Goal: Information Seeking & Learning: Learn about a topic

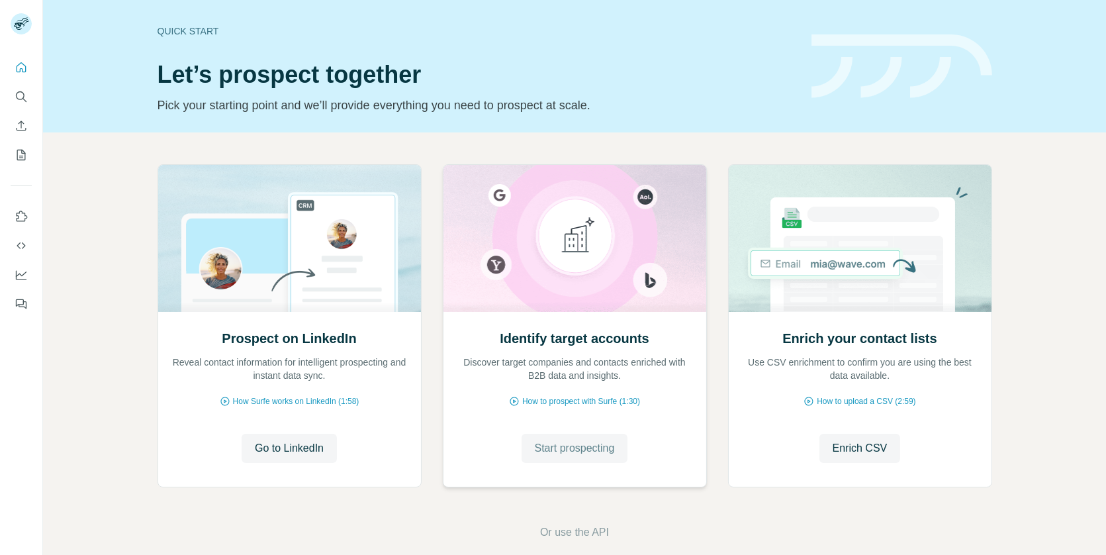
click at [535, 442] on span "Start prospecting" at bounding box center [575, 448] width 80 height 16
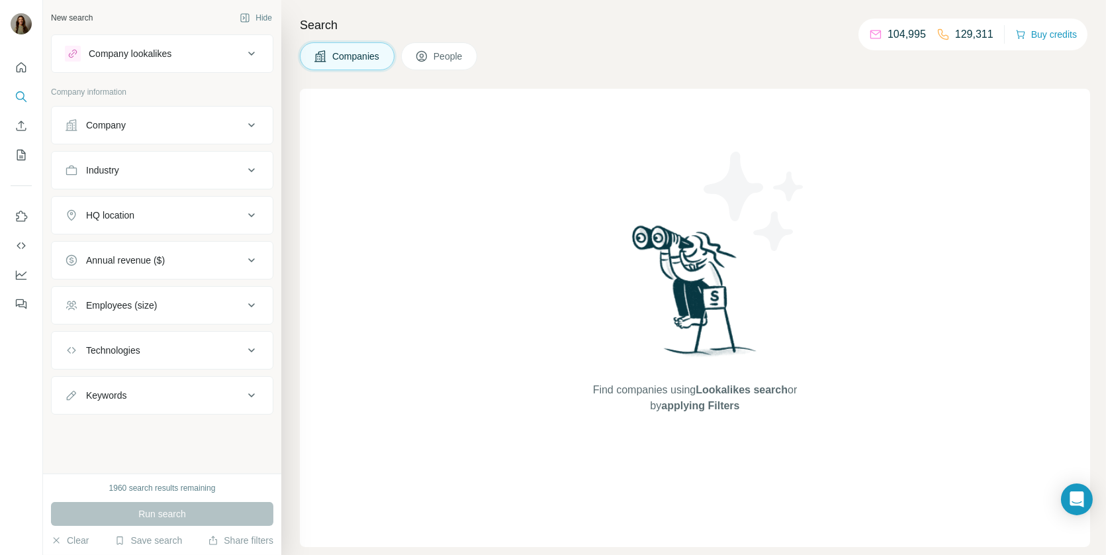
click at [159, 121] on div "Company" at bounding box center [154, 125] width 179 height 13
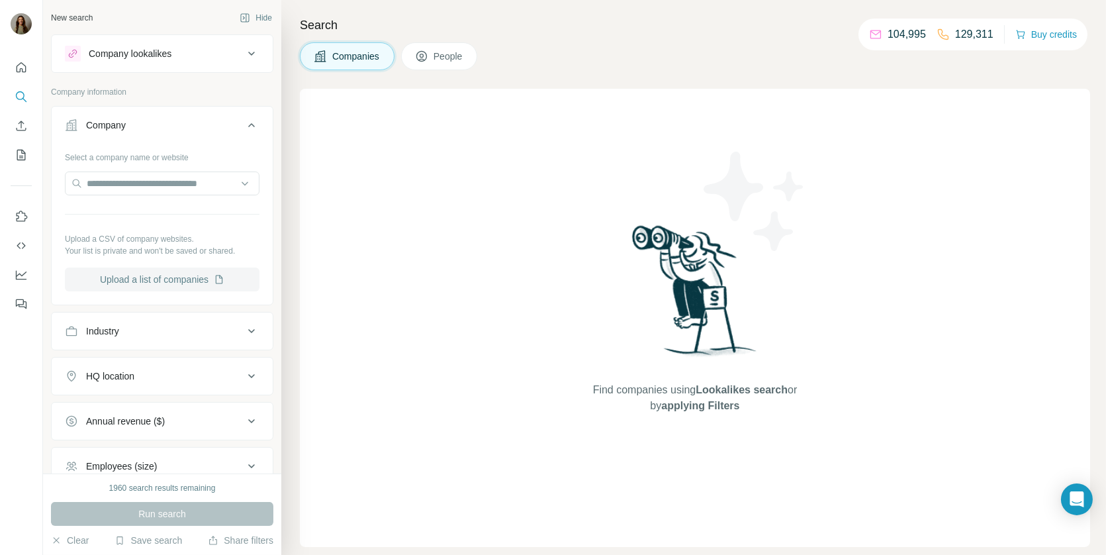
click at [153, 270] on button "Upload a list of companies" at bounding box center [162, 280] width 195 height 24
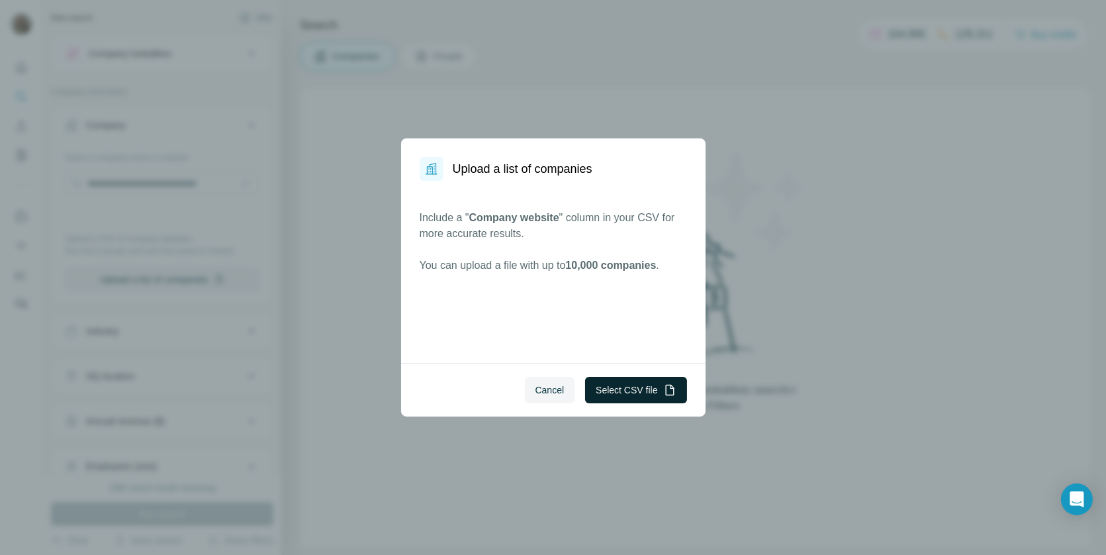
click at [612, 394] on button "Select CSV file" at bounding box center [635, 390] width 101 height 26
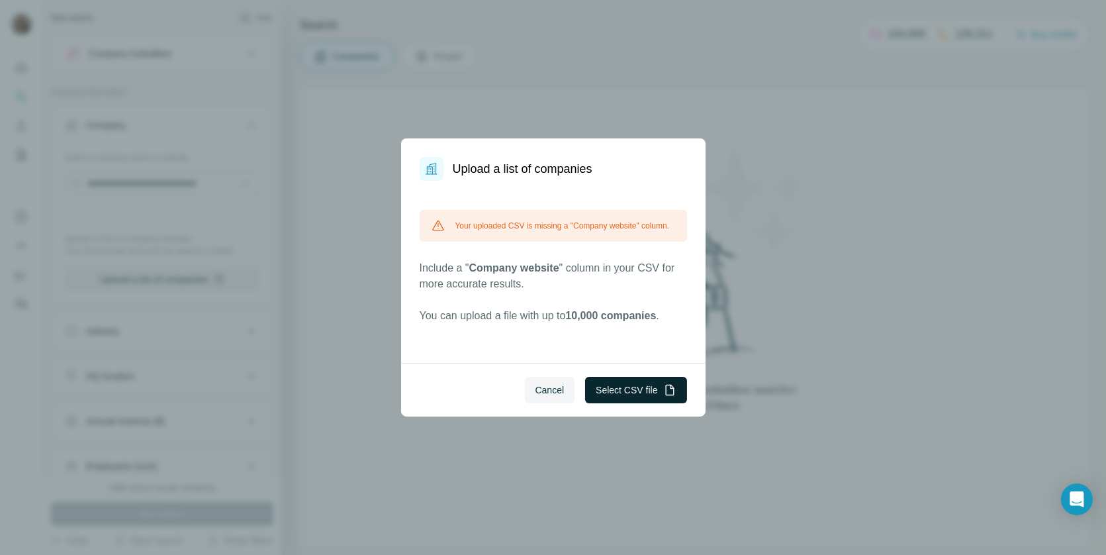
click at [603, 383] on button "Select CSV file" at bounding box center [635, 390] width 101 height 26
click at [613, 387] on button "Select CSV file" at bounding box center [635, 390] width 101 height 26
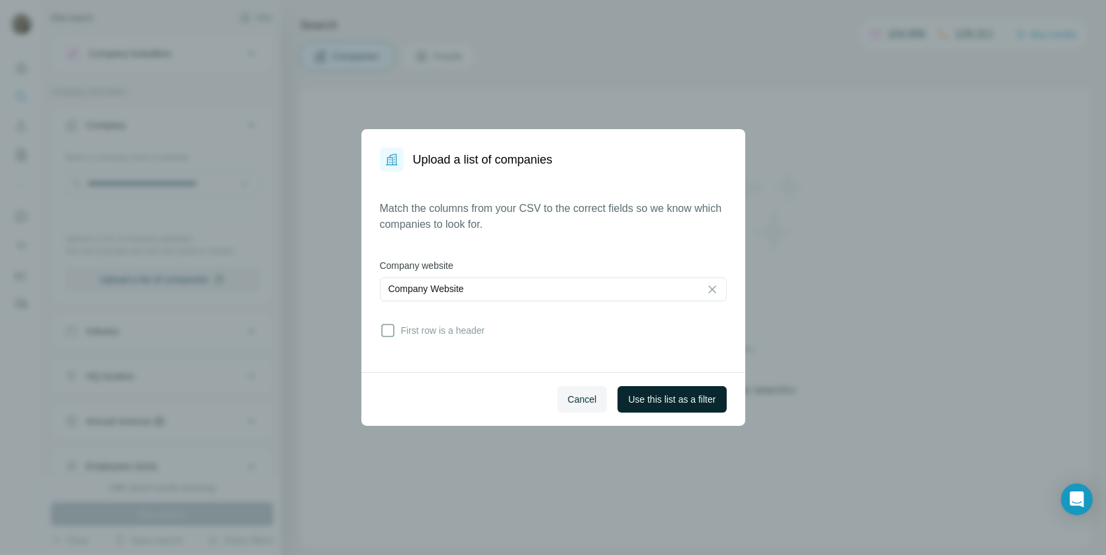
click at [673, 399] on span "Use this list as a filter" at bounding box center [671, 399] width 87 height 13
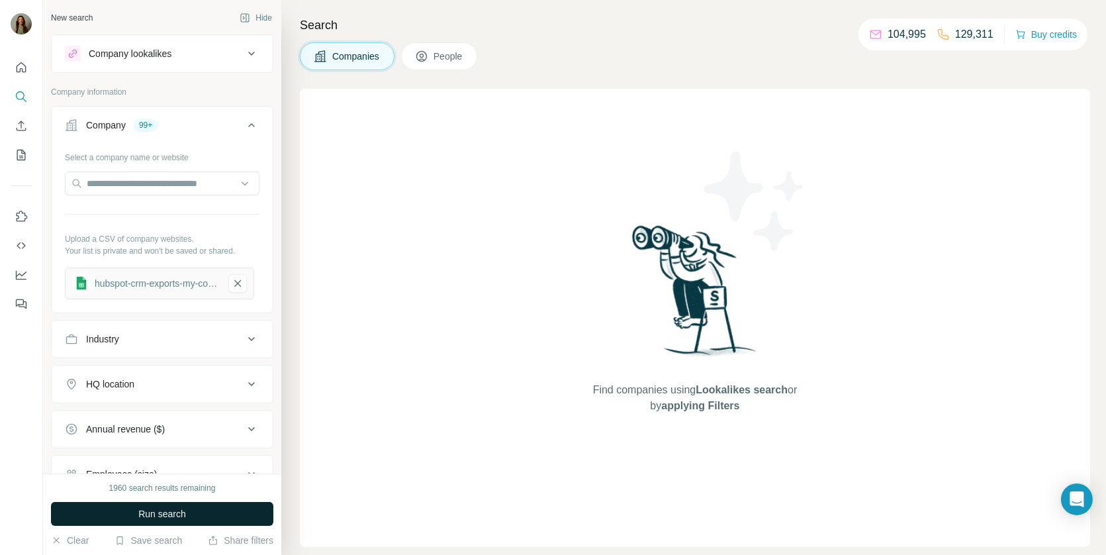
click at [146, 511] on span "Run search" at bounding box center [162, 513] width 48 height 13
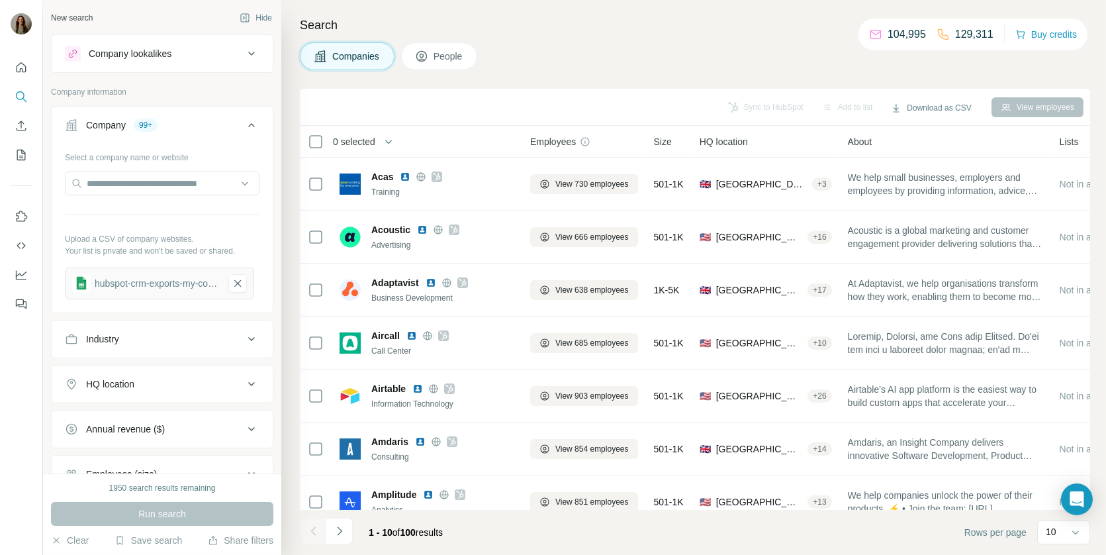
click at [430, 46] on button "People" at bounding box center [439, 56] width 77 height 28
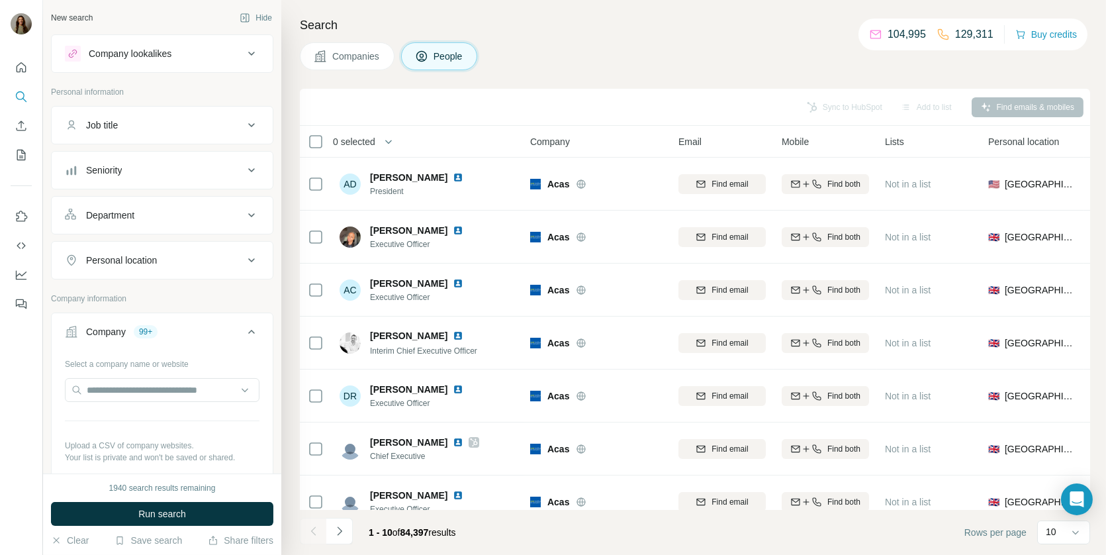
click at [152, 136] on button "Job title" at bounding box center [162, 125] width 221 height 32
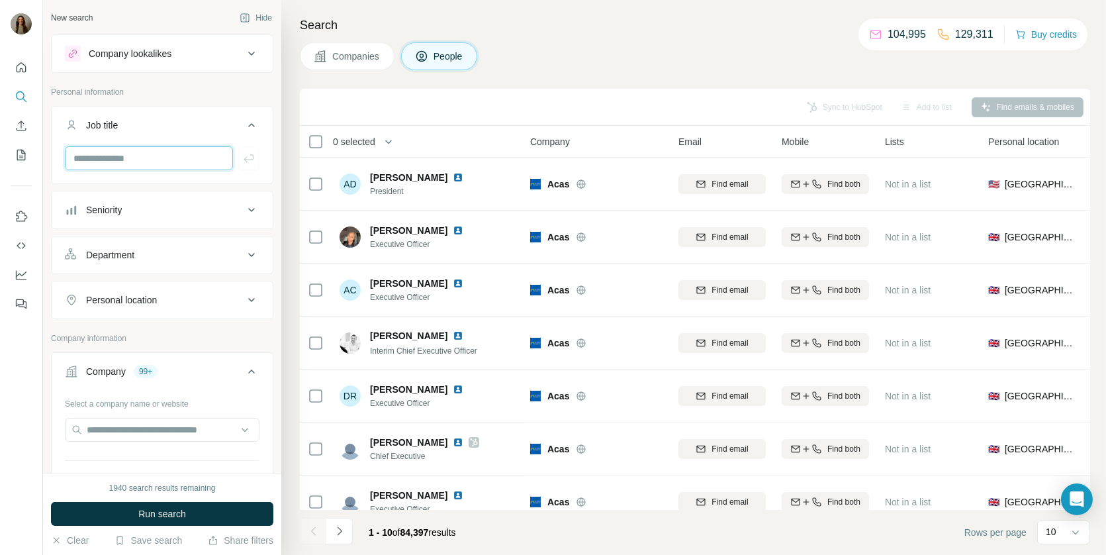
click at [136, 159] on input "text" at bounding box center [149, 158] width 168 height 24
type input "******"
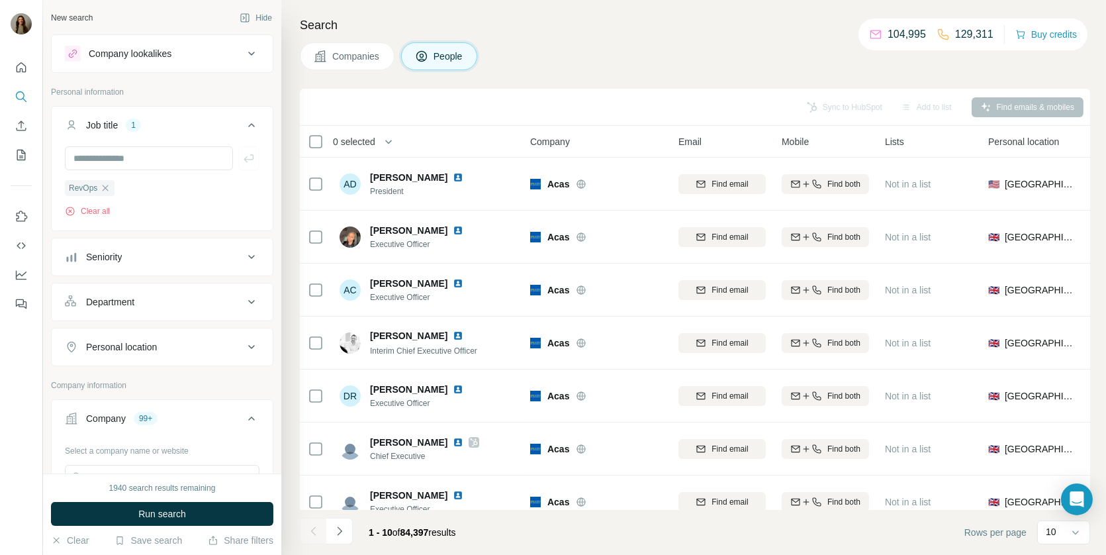
click at [149, 506] on button "Run search" at bounding box center [162, 514] width 222 height 24
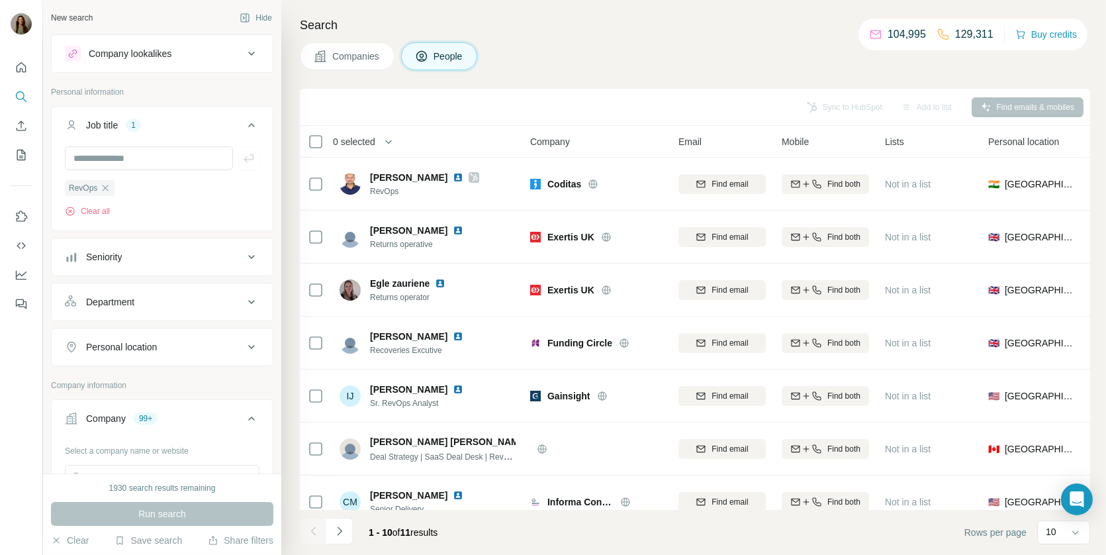
click at [134, 264] on button "Seniority" at bounding box center [162, 257] width 221 height 32
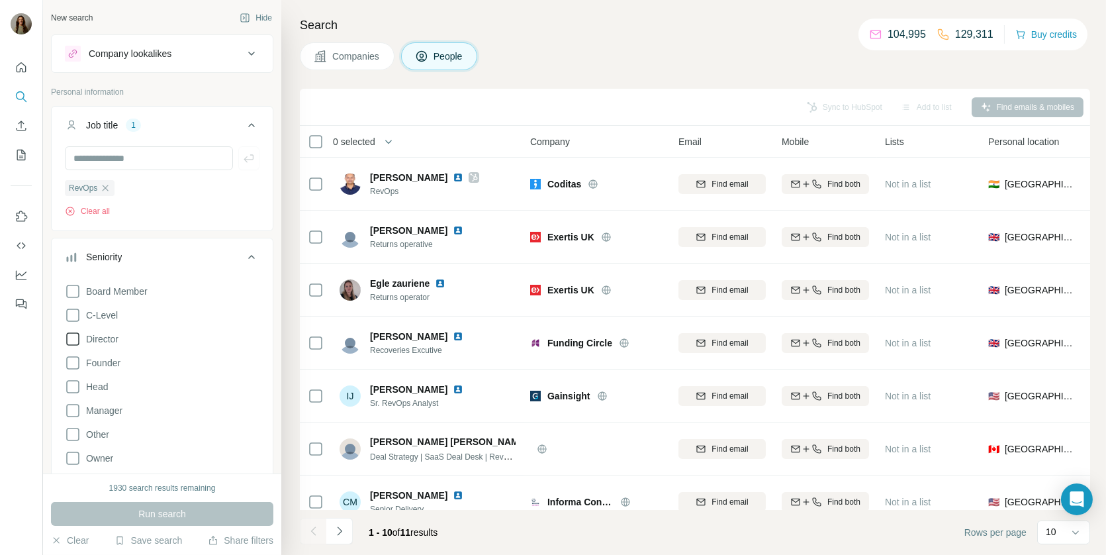
click at [71, 341] on icon at bounding box center [73, 339] width 16 height 16
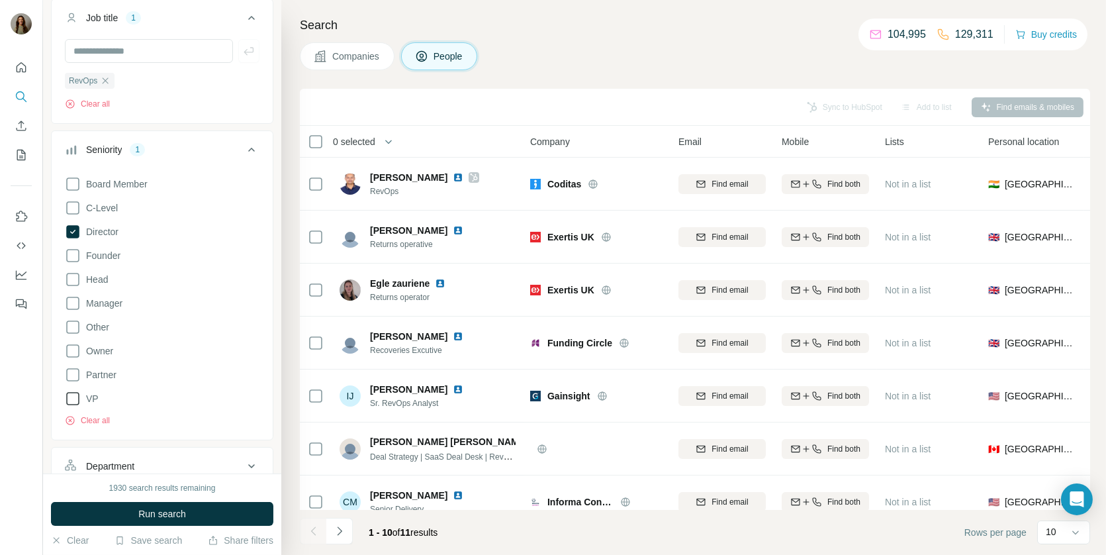
scroll to position [111, 0]
click at [72, 395] on icon at bounding box center [73, 395] width 16 height 16
click at [140, 510] on span "Run search" at bounding box center [162, 513] width 48 height 13
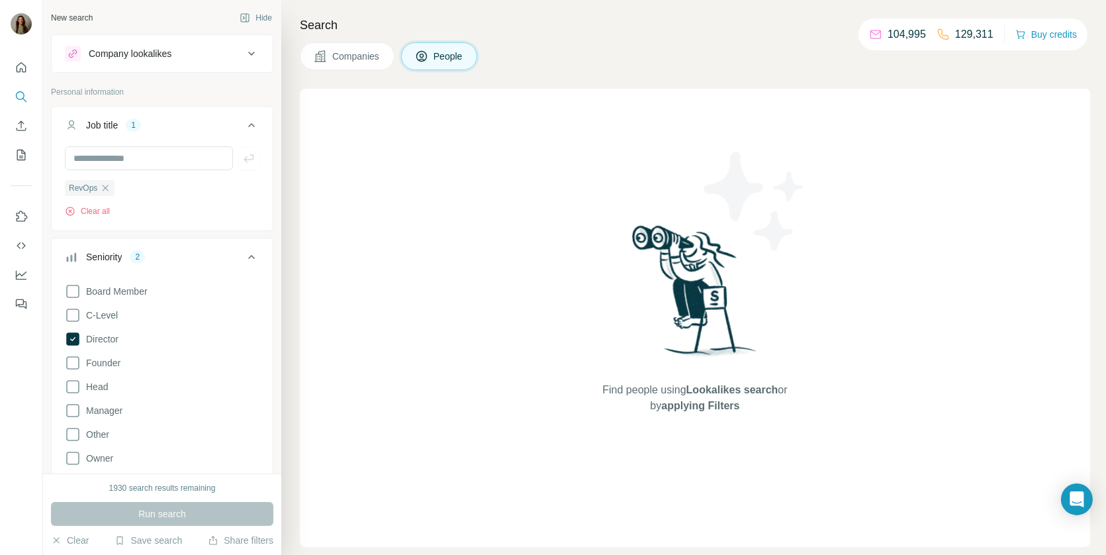
click at [348, 58] on span "Companies" at bounding box center [356, 56] width 48 height 13
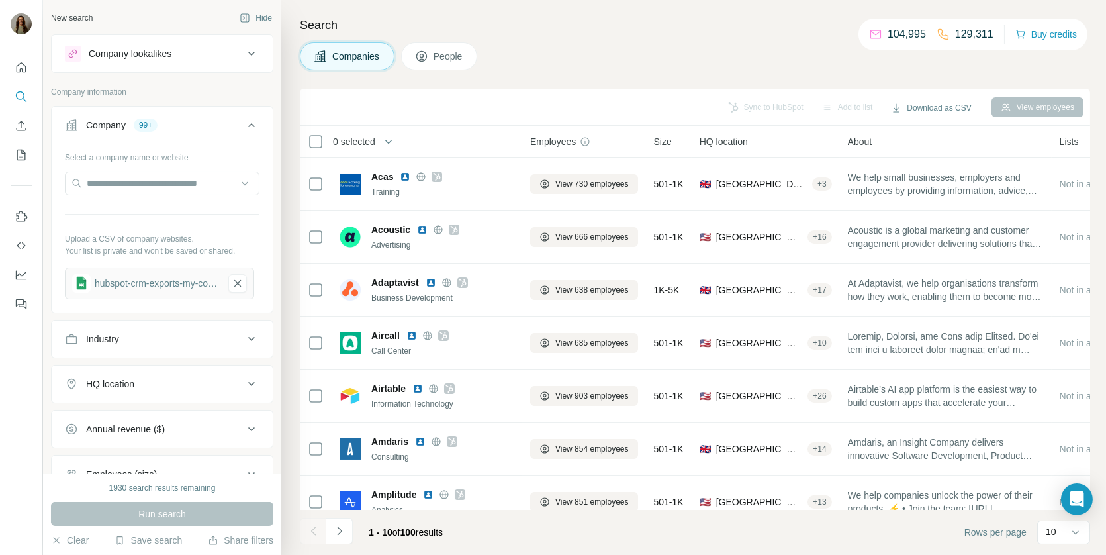
click at [440, 55] on span "People" at bounding box center [449, 56] width 30 height 13
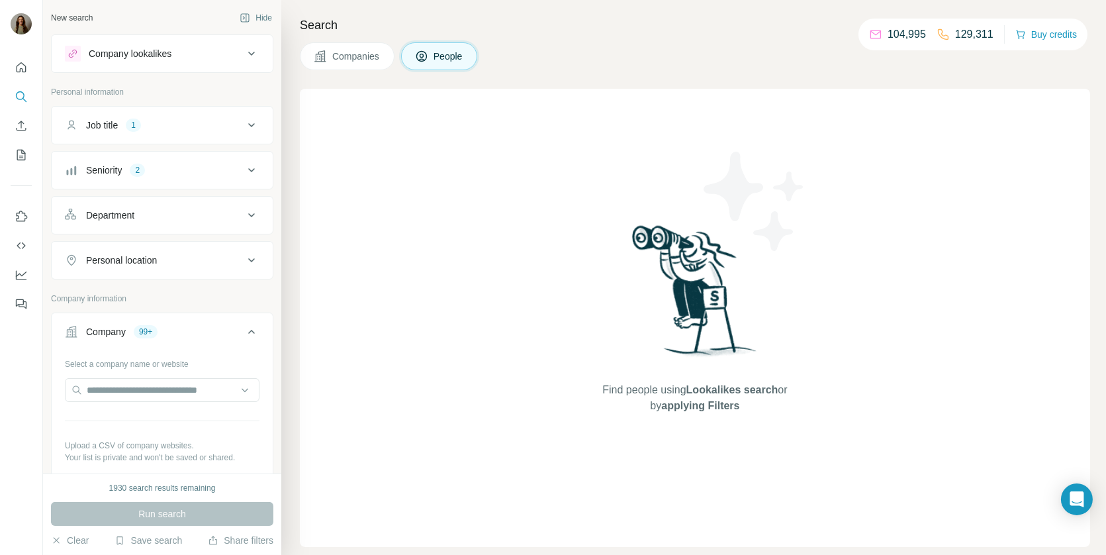
click at [379, 50] on span "Companies" at bounding box center [356, 56] width 48 height 13
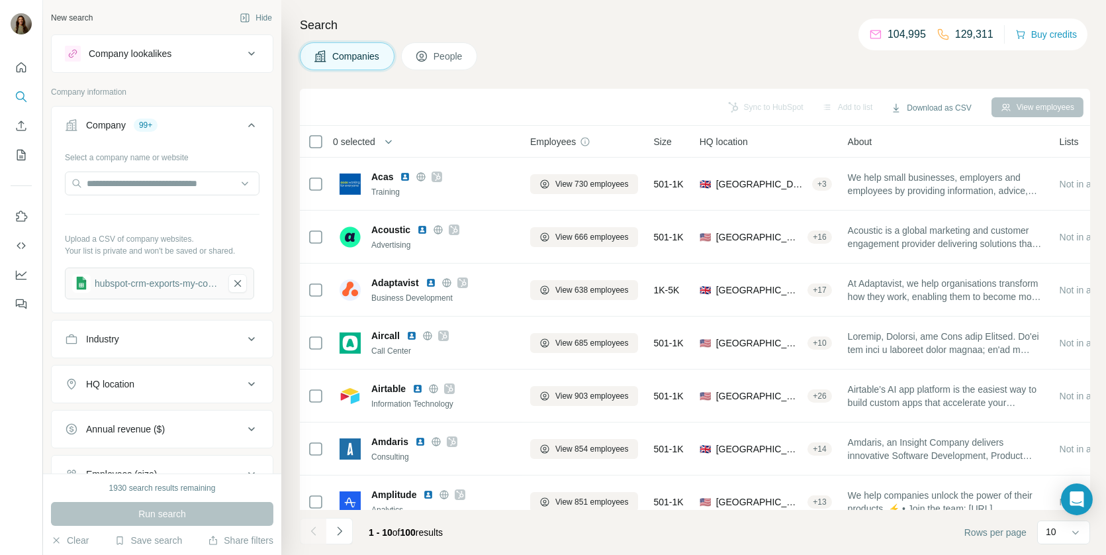
click at [421, 61] on icon at bounding box center [421, 56] width 13 height 13
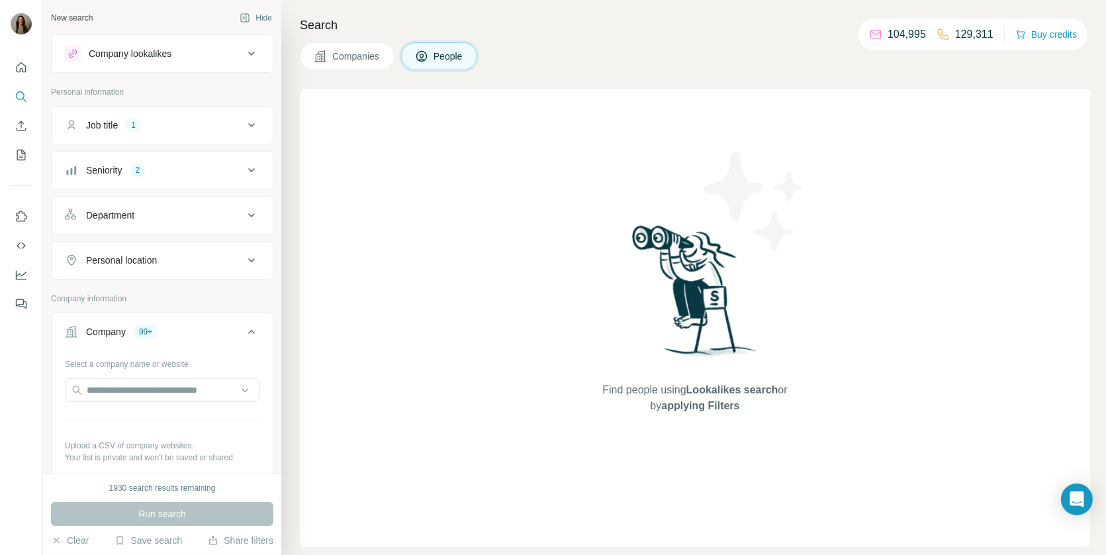
click at [219, 159] on button "Seniority 2" at bounding box center [162, 170] width 221 height 32
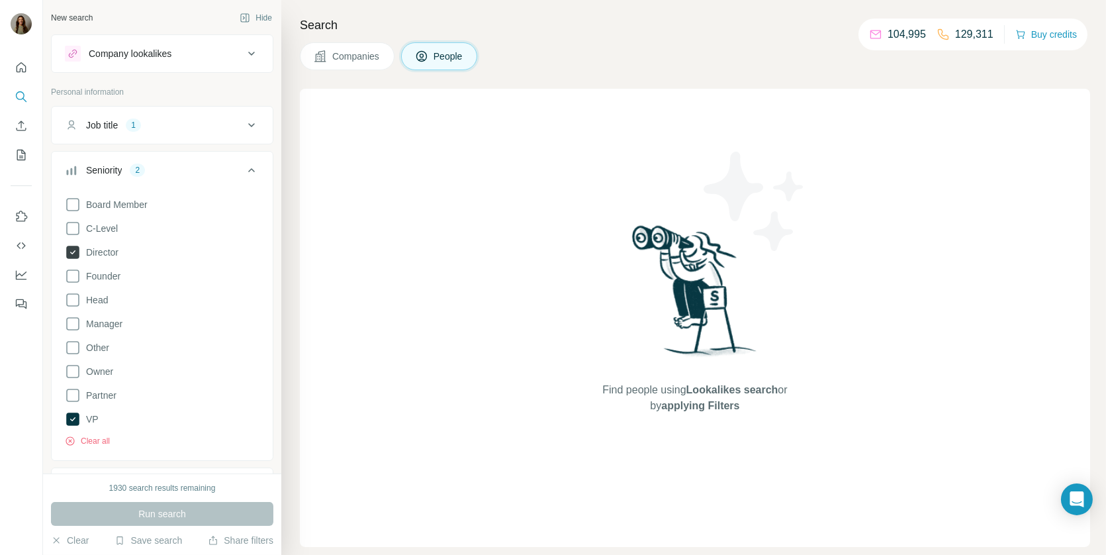
click at [75, 254] on icon at bounding box center [72, 252] width 13 height 13
click at [72, 415] on icon at bounding box center [72, 419] width 13 height 13
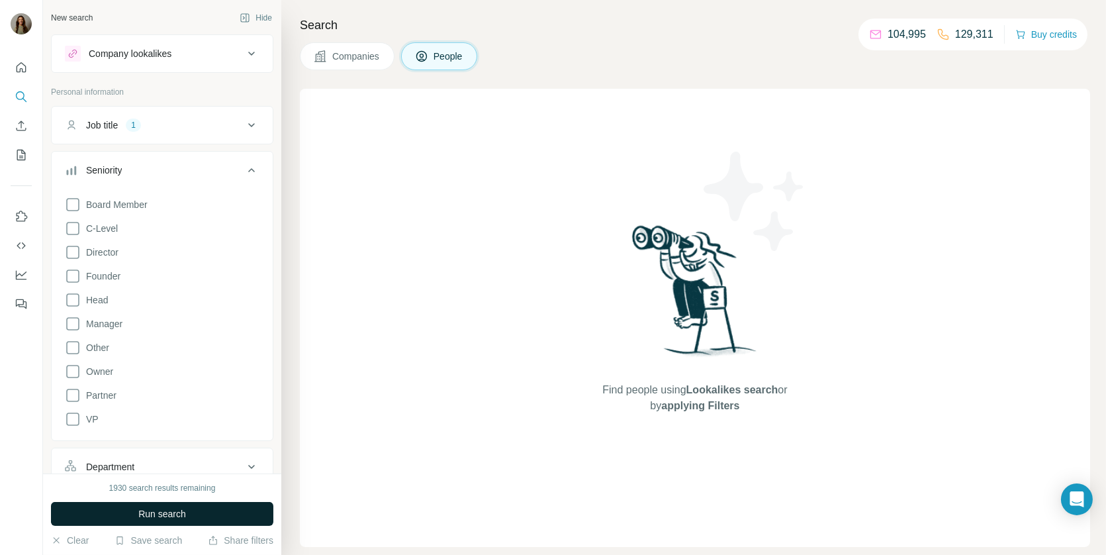
click at [156, 522] on button "Run search" at bounding box center [162, 514] width 222 height 24
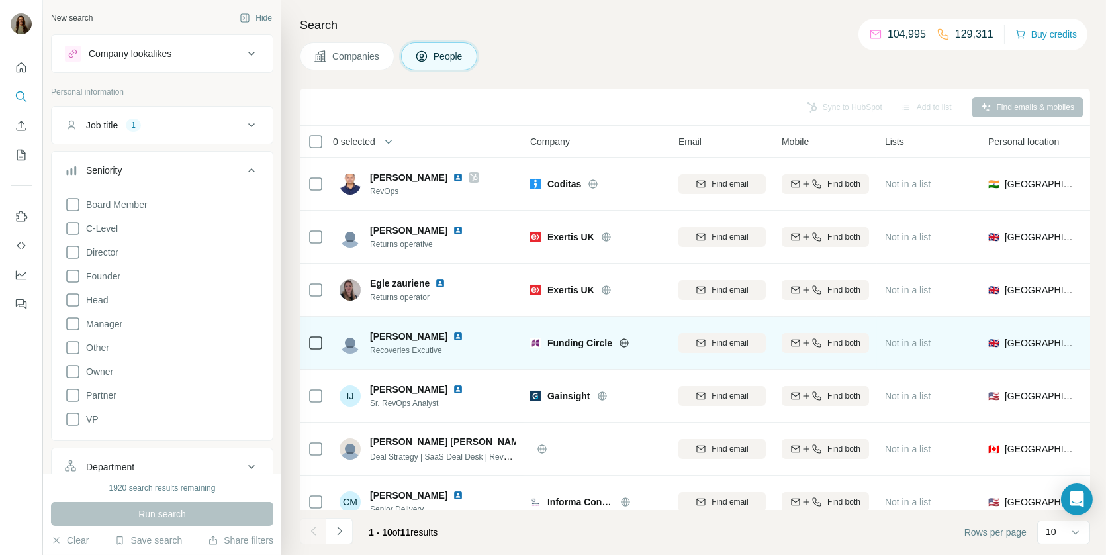
scroll to position [177, 0]
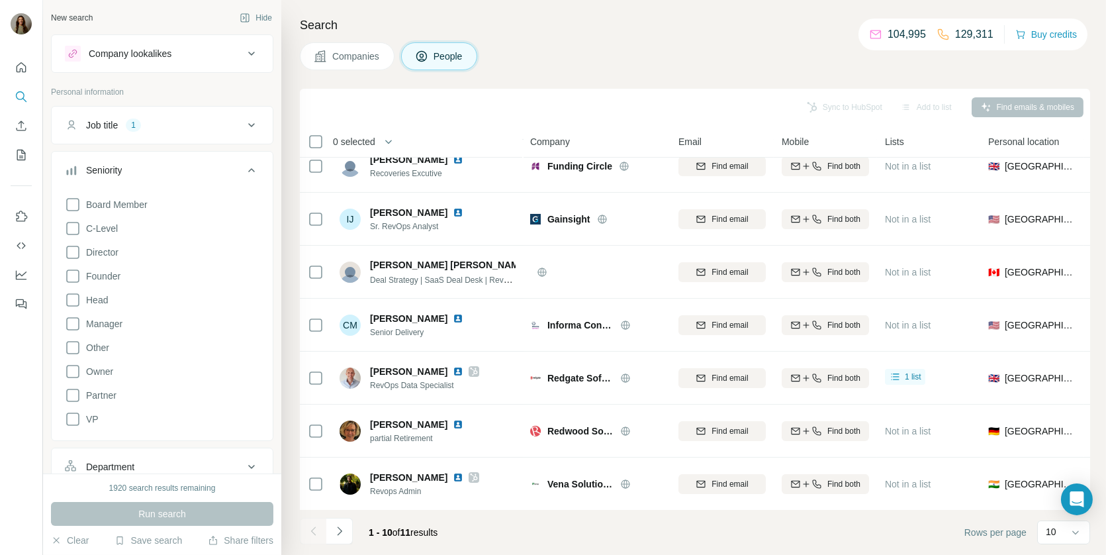
click at [234, 119] on div "Job title 1" at bounding box center [154, 125] width 179 height 13
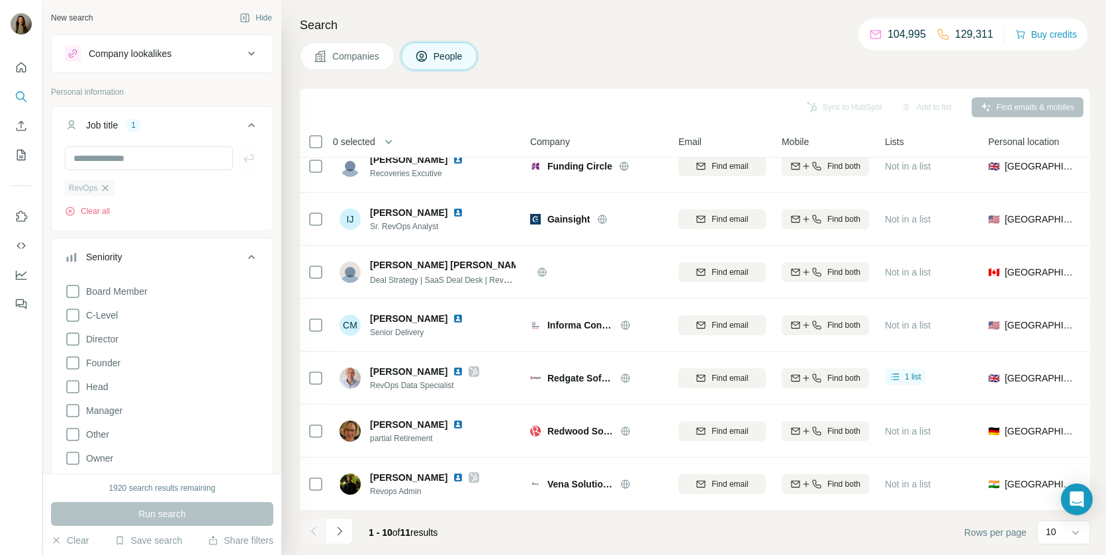
click at [104, 188] on icon "button" at bounding box center [106, 188] width 6 height 6
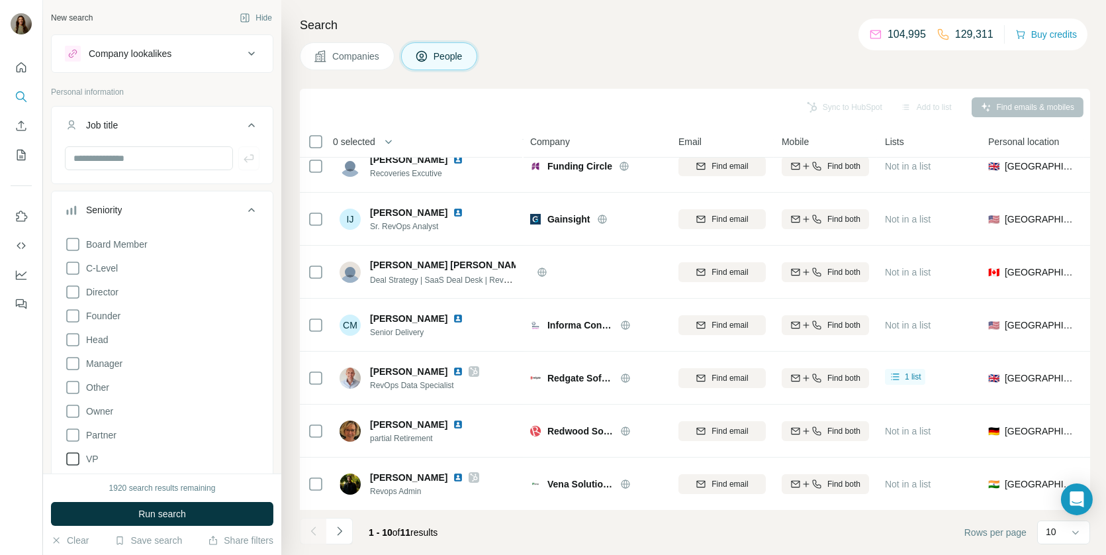
click at [70, 452] on icon at bounding box center [73, 459] width 16 height 16
click at [74, 289] on icon at bounding box center [73, 292] width 16 height 16
click at [161, 509] on span "Run search" at bounding box center [162, 513] width 48 height 13
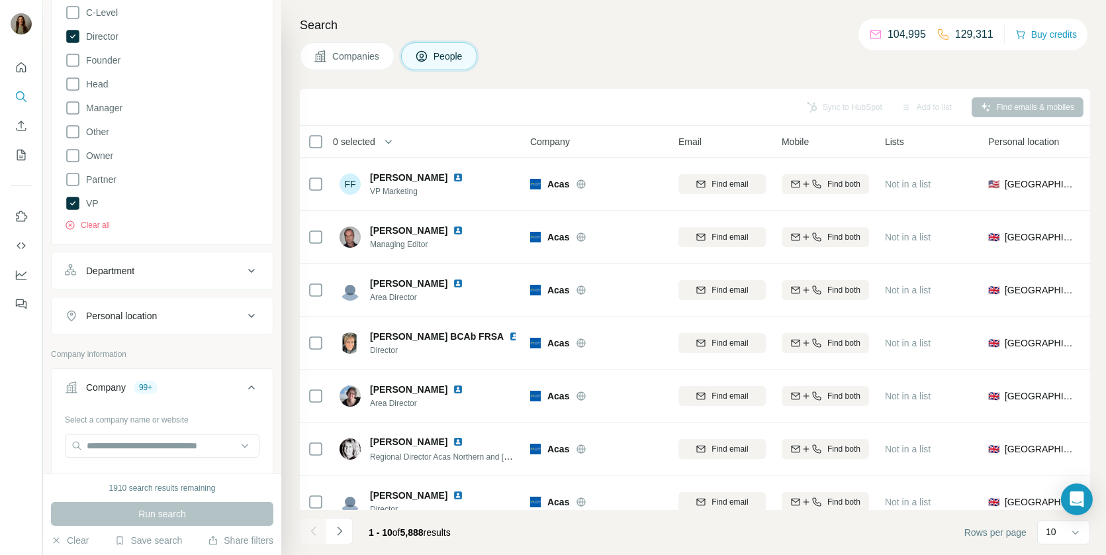
scroll to position [257, 0]
click at [177, 274] on button "Department" at bounding box center [162, 270] width 221 height 32
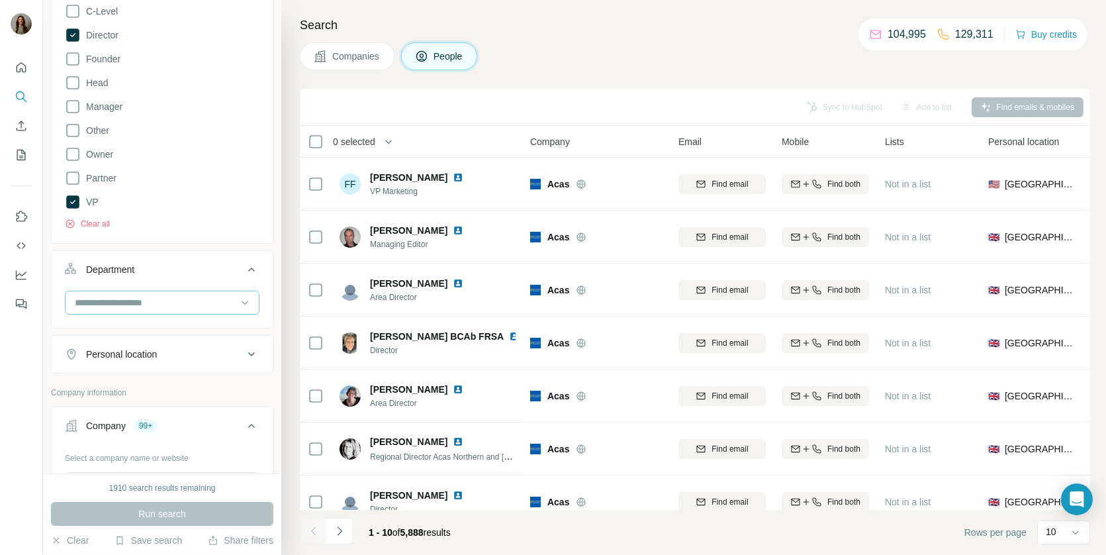
click at [170, 295] on input at bounding box center [156, 302] width 164 height 15
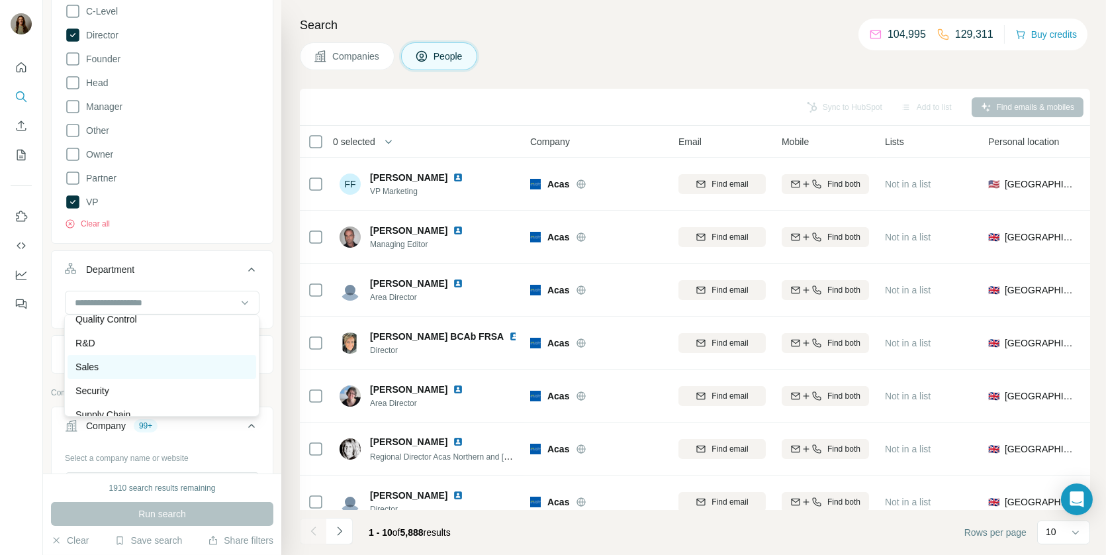
click at [140, 367] on div "Sales" at bounding box center [161, 366] width 173 height 13
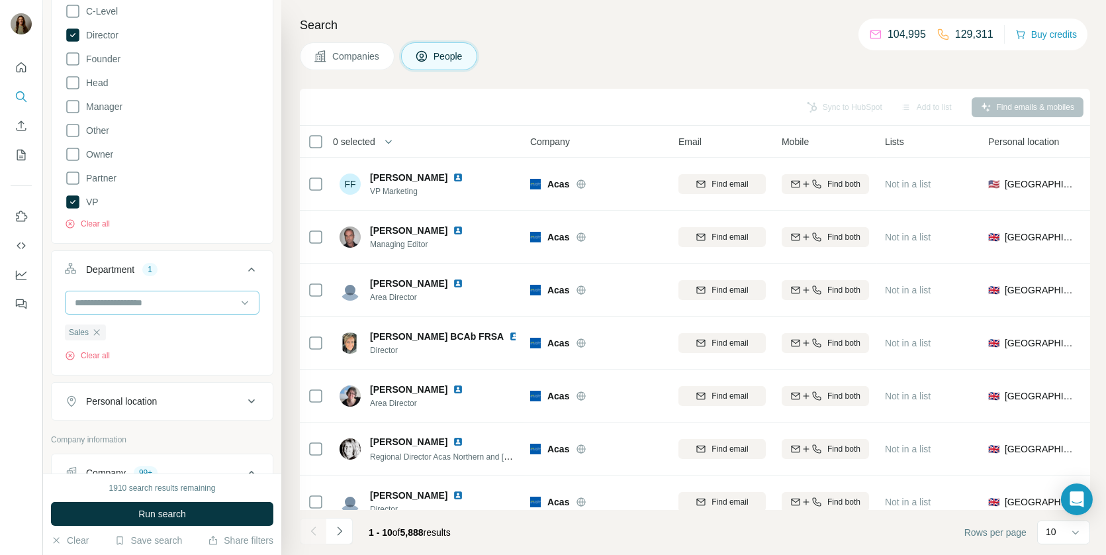
click at [158, 299] on input at bounding box center [156, 302] width 164 height 15
click at [150, 399] on p "Marketing and Advertising" at bounding box center [128, 399] width 107 height 13
click at [150, 303] on input at bounding box center [156, 302] width 164 height 15
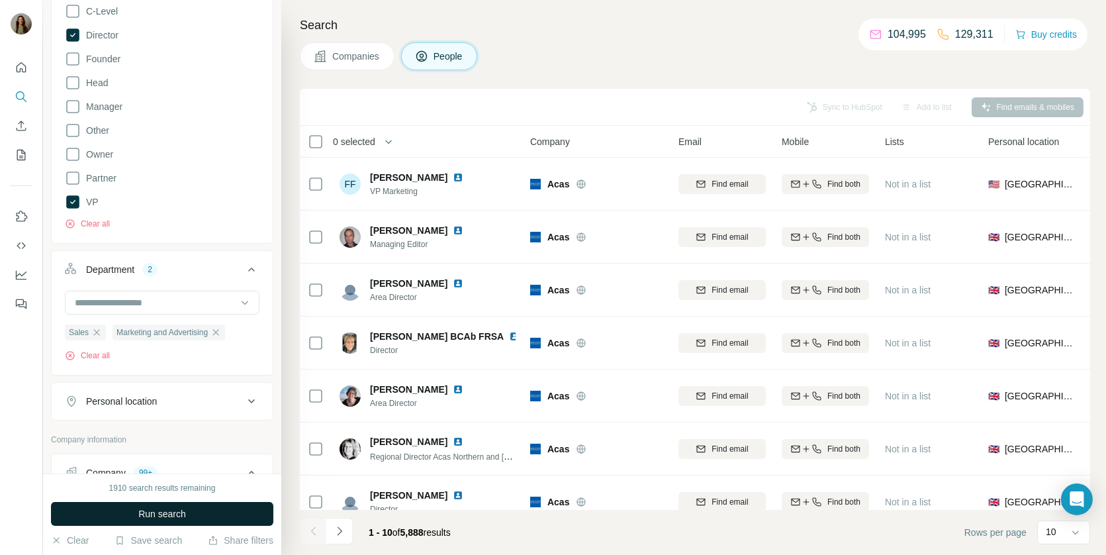
click at [153, 513] on span "Run search" at bounding box center [162, 513] width 48 height 13
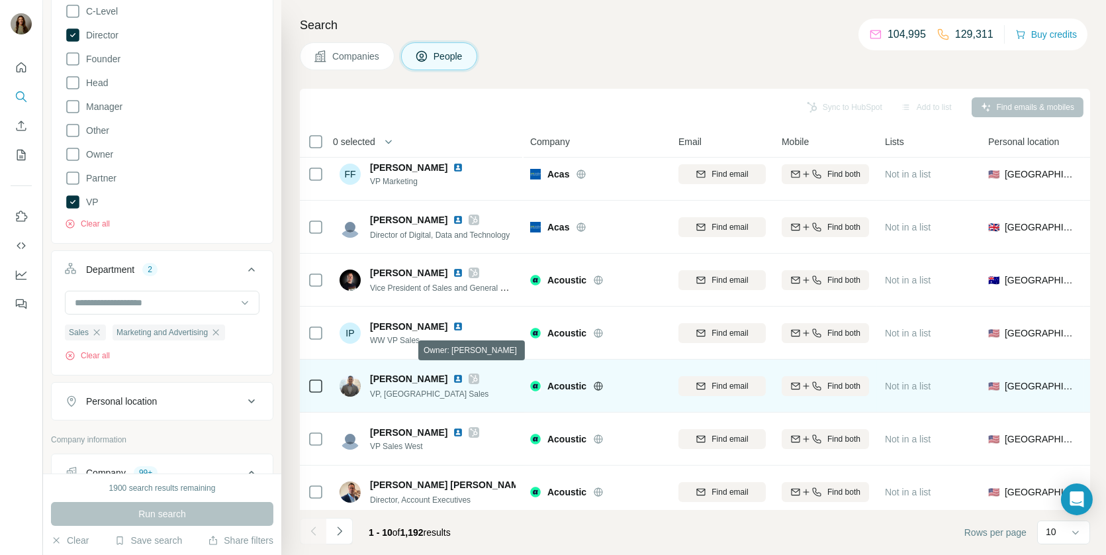
scroll to position [0, 0]
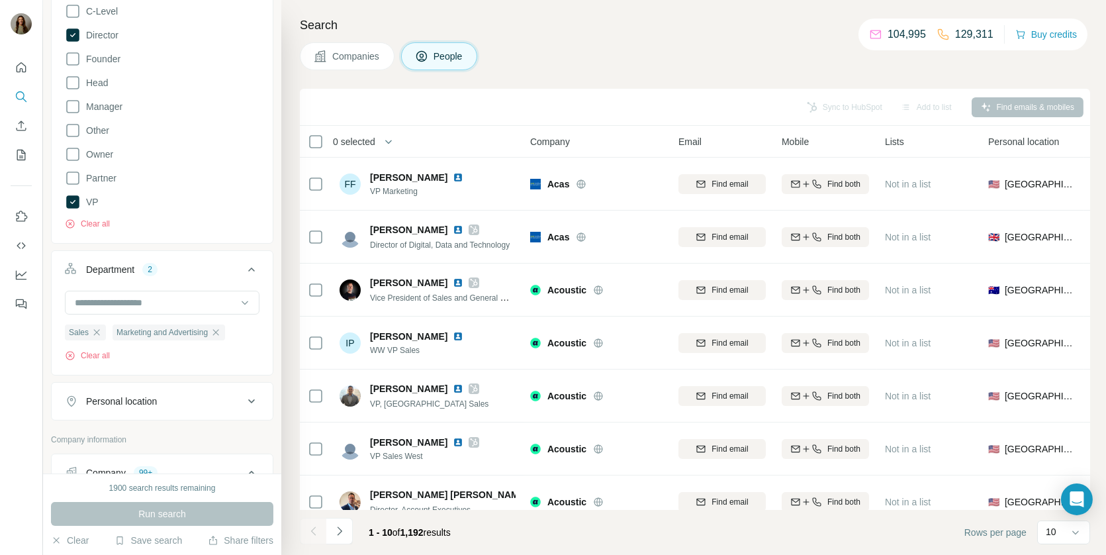
click at [388, 136] on icon "button" at bounding box center [388, 141] width 13 height 13
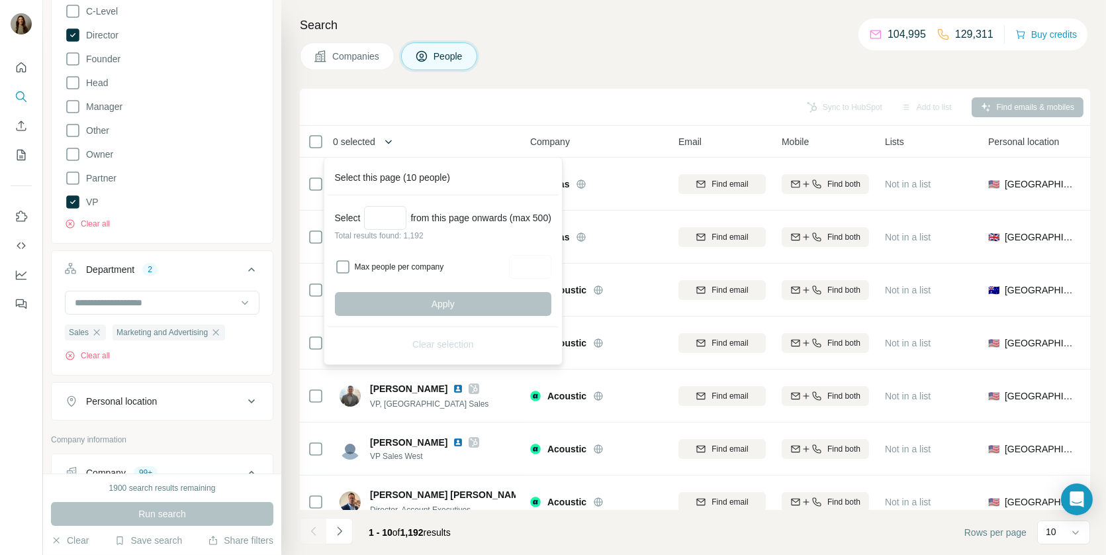
click at [388, 136] on icon "button" at bounding box center [388, 141] width 13 height 13
click at [561, 138] on span "Company" at bounding box center [550, 141] width 40 height 13
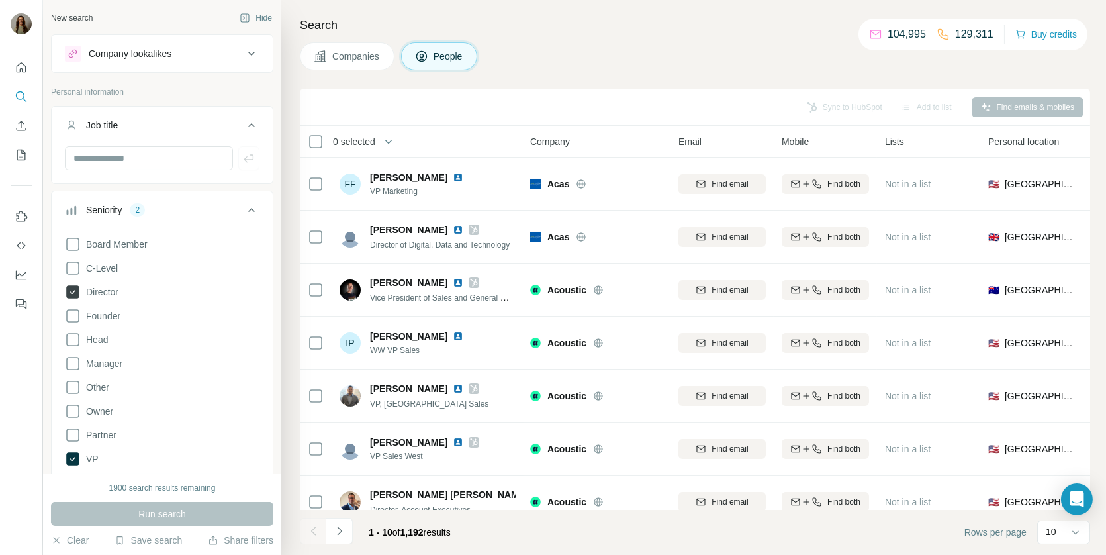
click at [70, 293] on icon at bounding box center [72, 291] width 13 height 13
click at [74, 465] on div "Board Member C-Level Director Founder Head Manager Other Owner Partner VP Clear…" at bounding box center [162, 359] width 195 height 256
click at [74, 454] on icon at bounding box center [72, 458] width 13 height 13
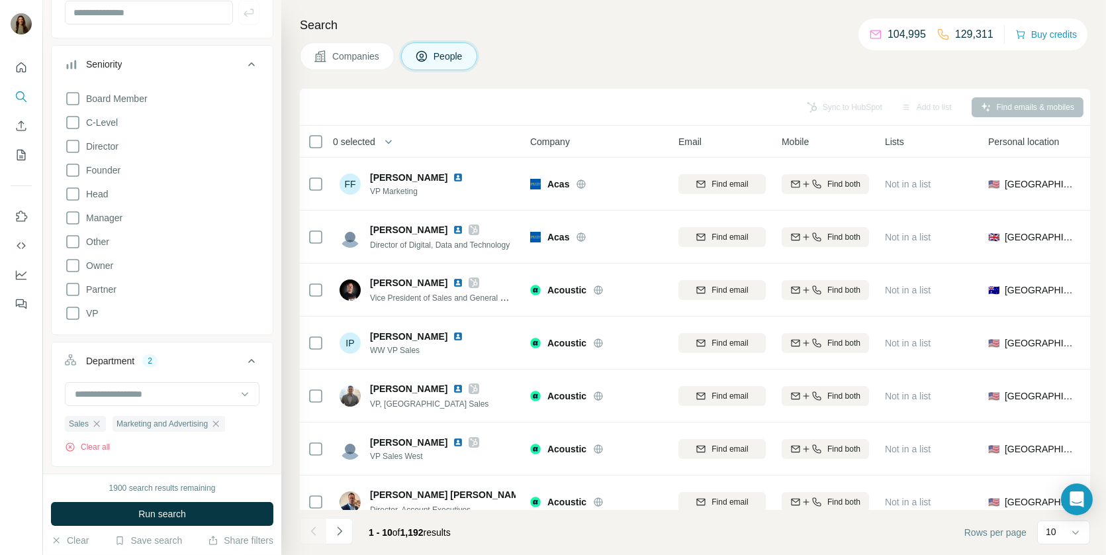
scroll to position [154, 0]
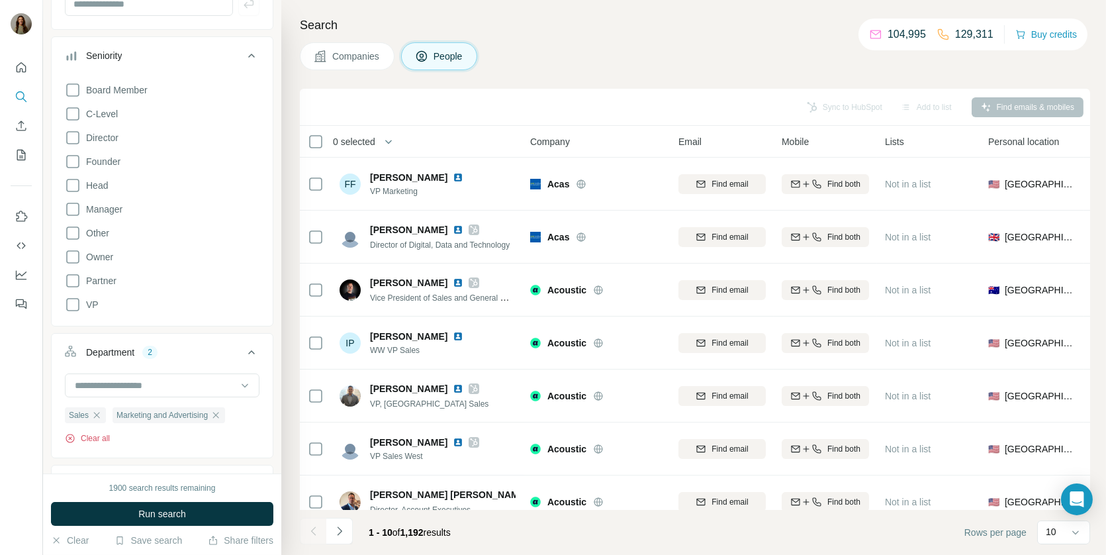
click at [85, 440] on button "Clear all" at bounding box center [87, 438] width 45 height 12
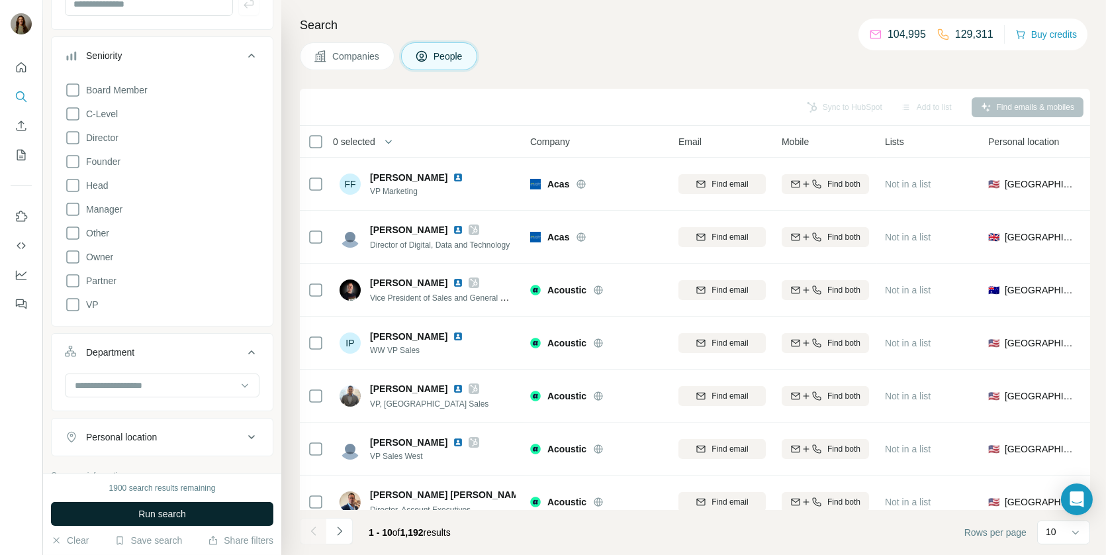
click at [150, 512] on span "Run search" at bounding box center [162, 513] width 48 height 13
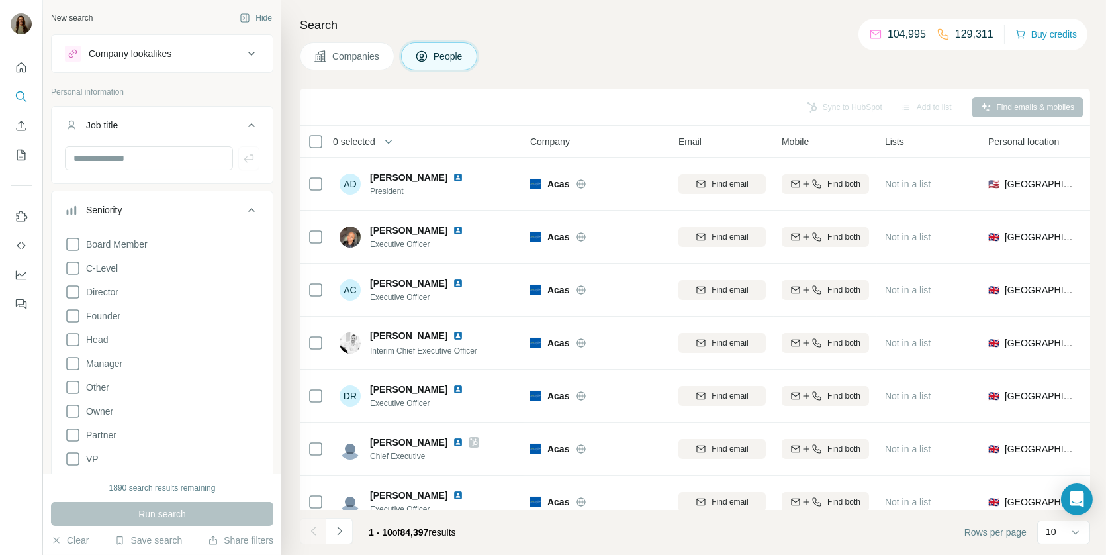
click at [215, 50] on div "Company lookalikes" at bounding box center [154, 54] width 179 height 16
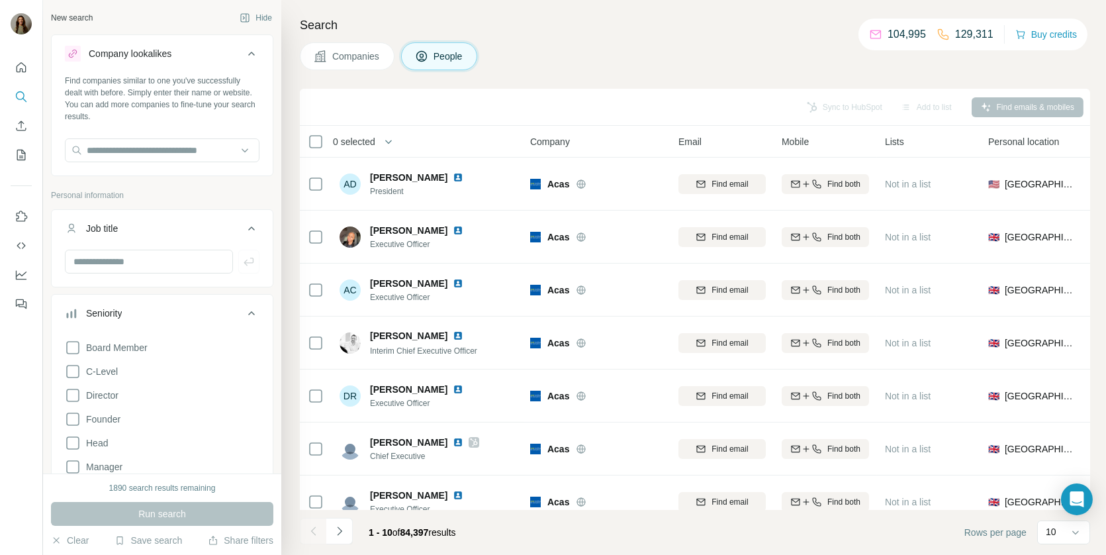
click at [340, 58] on span "Companies" at bounding box center [356, 56] width 48 height 13
